Goal: Find specific page/section: Find specific page/section

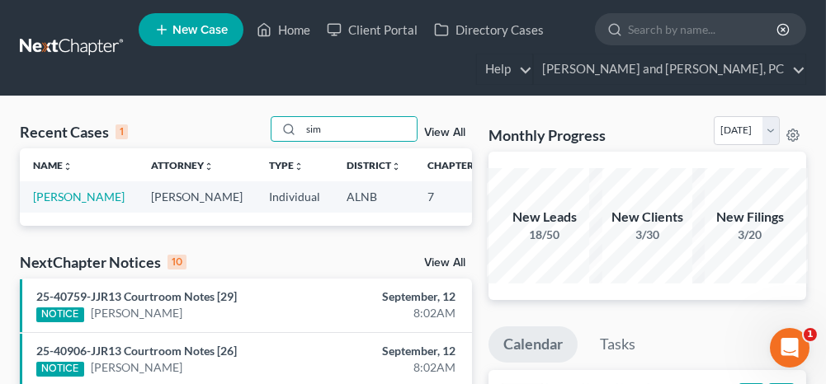
drag, startPoint x: 355, startPoint y: 128, endPoint x: 241, endPoint y: 118, distance: 114.3
click at [241, 118] on div "Recent Cases 1 sim View All" at bounding box center [246, 132] width 452 height 32
type input "[PERSON_NAME]"
click at [57, 196] on link "[PERSON_NAME]" at bounding box center [79, 197] width 92 height 14
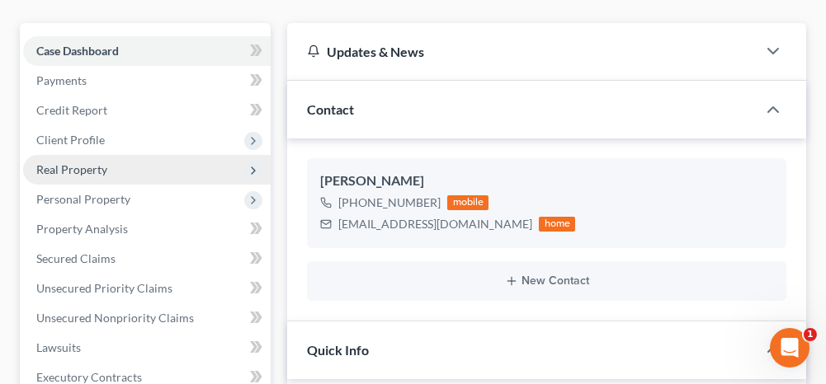
scroll to position [141, 0]
click at [83, 165] on span "Real Property" at bounding box center [71, 169] width 71 height 14
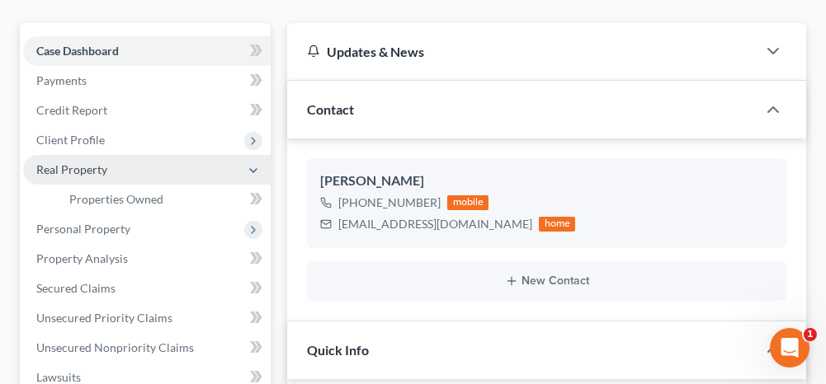
scroll to position [11602, 0]
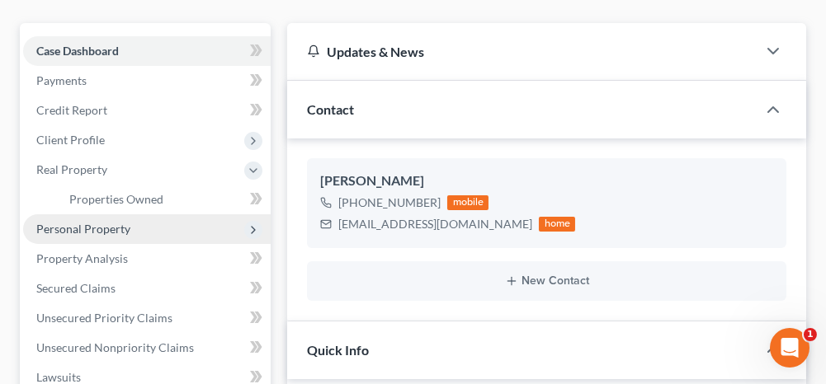
click at [69, 233] on span "Personal Property" at bounding box center [83, 229] width 94 height 14
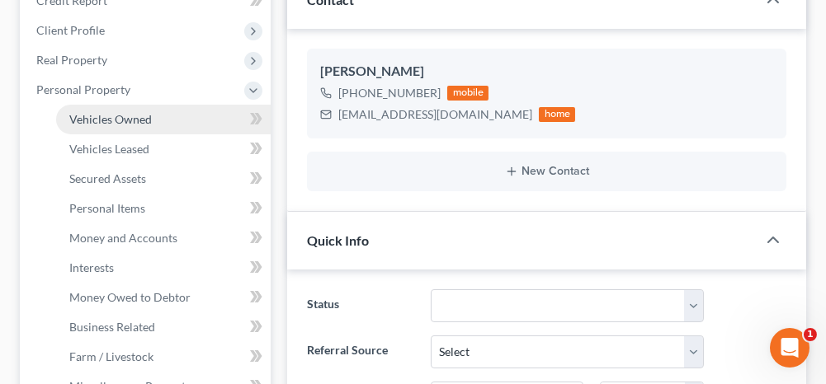
scroll to position [330, 0]
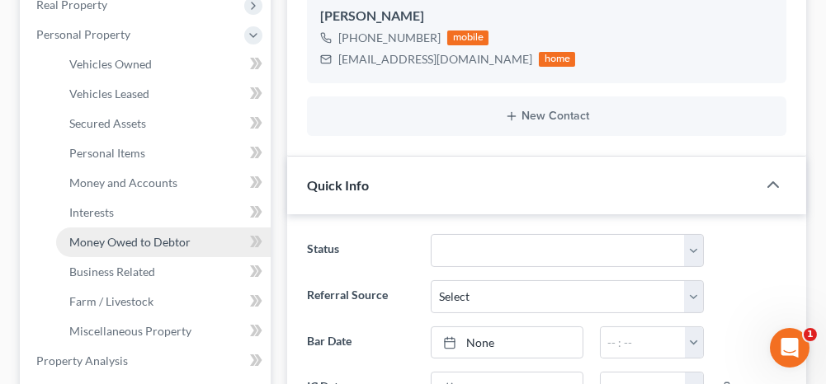
click at [118, 243] on span "Money Owed to Debtor" at bounding box center [129, 242] width 121 height 14
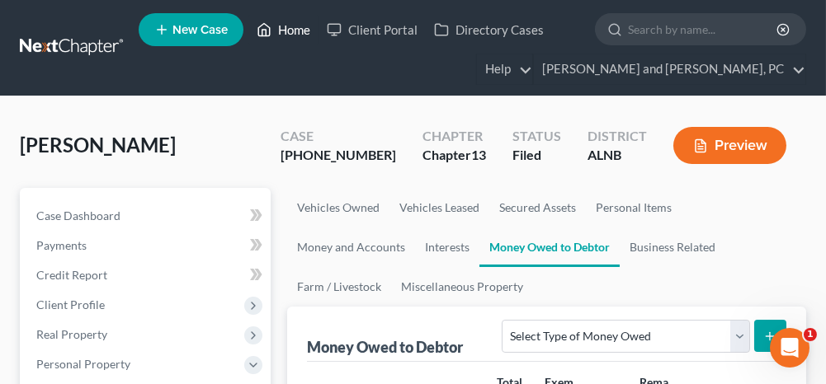
click at [299, 30] on link "Home" at bounding box center [283, 30] width 70 height 30
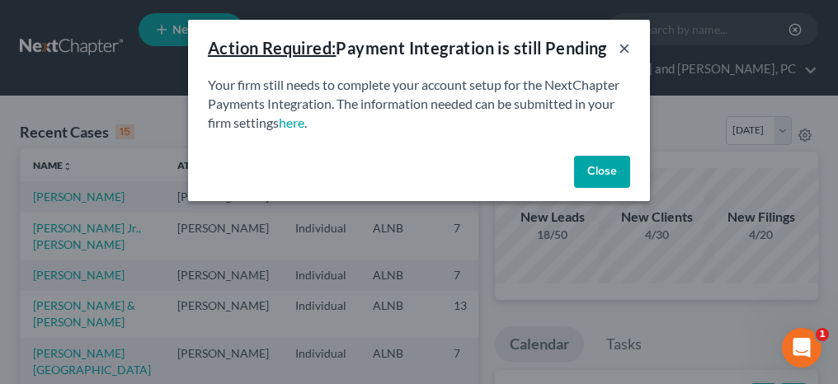
click at [624, 46] on button "×" at bounding box center [625, 48] width 12 height 20
